Goal: Task Accomplishment & Management: Manage account settings

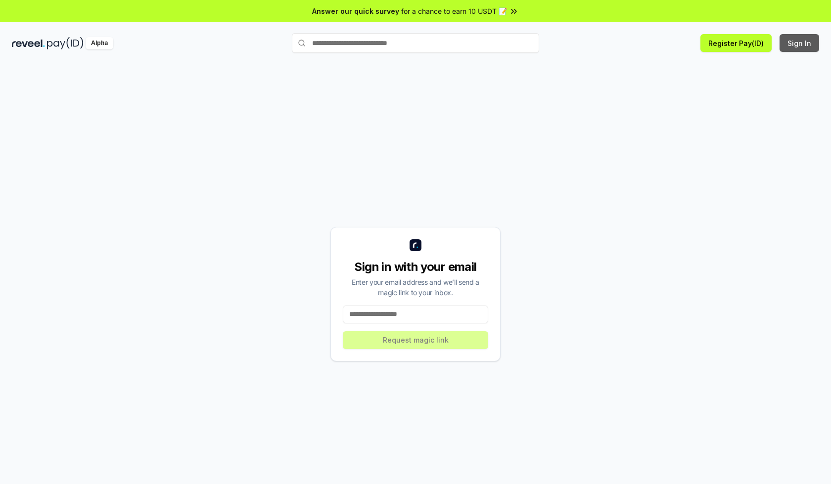
click at [799, 43] on button "Sign In" at bounding box center [799, 43] width 40 height 18
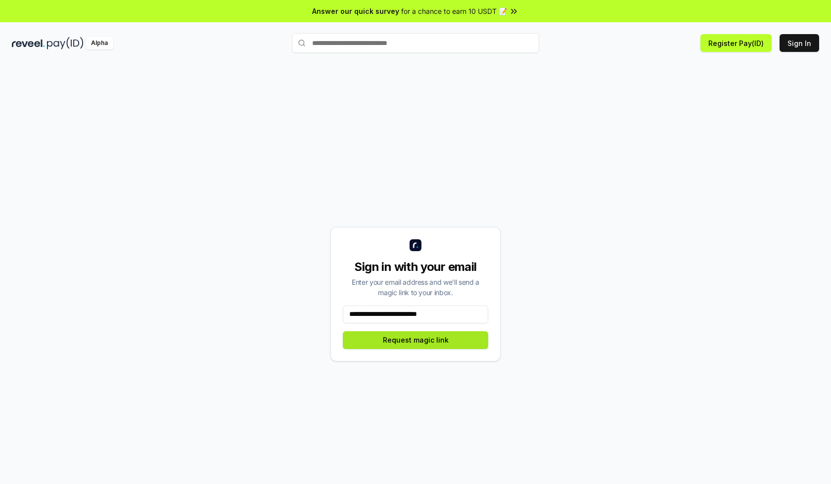
type input "**********"
click at [415, 340] on button "Request magic link" at bounding box center [415, 340] width 145 height 18
